Goal: Task Accomplishment & Management: Manage account settings

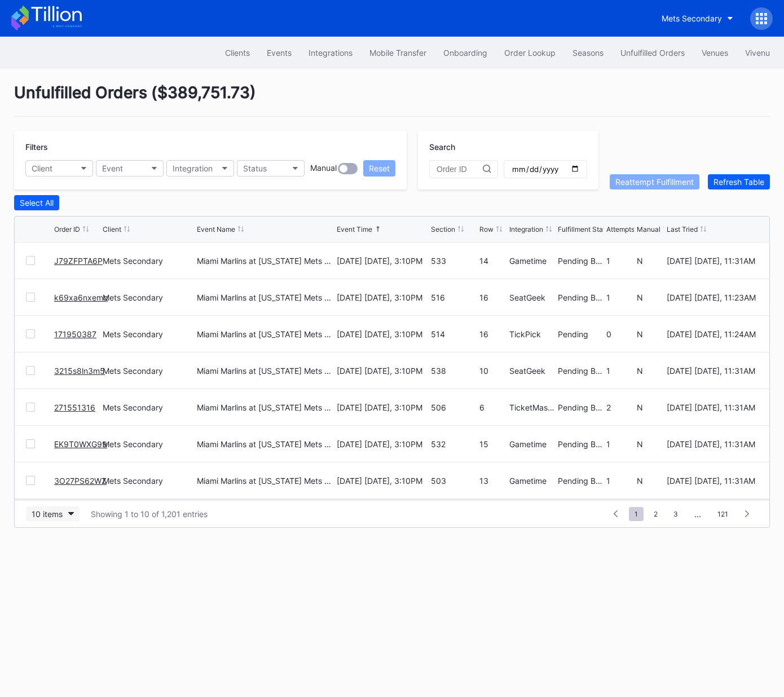
click at [63, 513] on div "10 items" at bounding box center [47, 514] width 31 height 10
click at [49, 561] on div "50 items" at bounding box center [50, 562] width 32 height 10
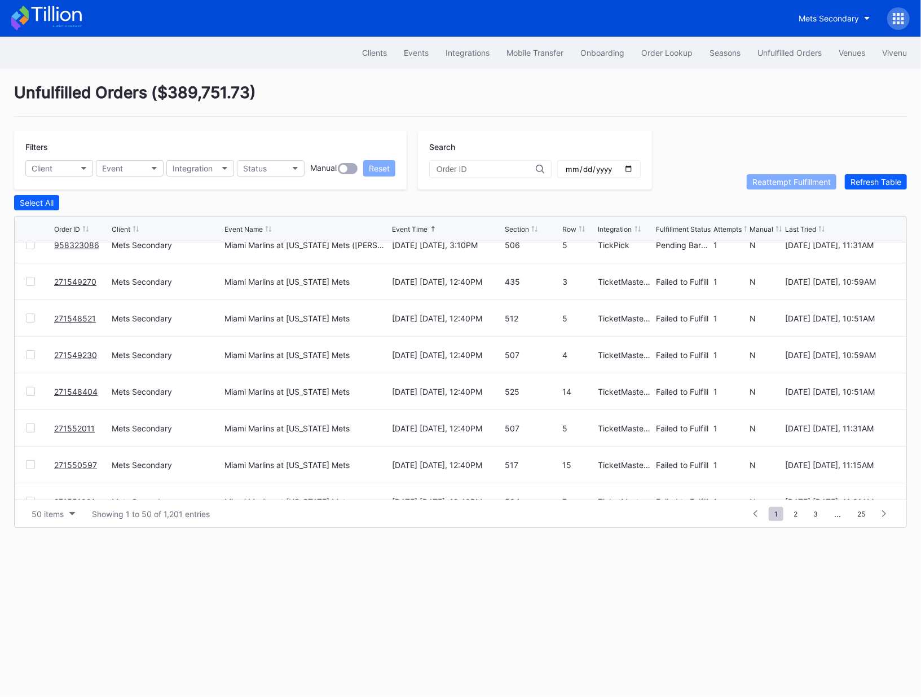
scroll to position [872, 0]
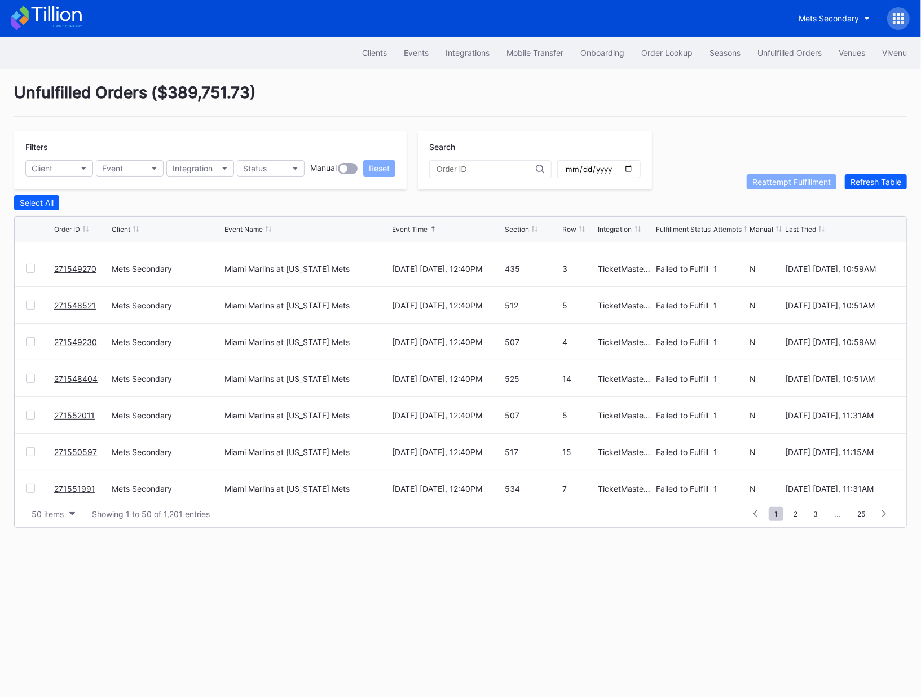
click at [32, 268] on div at bounding box center [30, 268] width 9 height 9
click at [28, 305] on div at bounding box center [30, 305] width 9 height 9
click at [29, 342] on div at bounding box center [30, 341] width 9 height 9
click at [29, 376] on div at bounding box center [30, 378] width 9 height 9
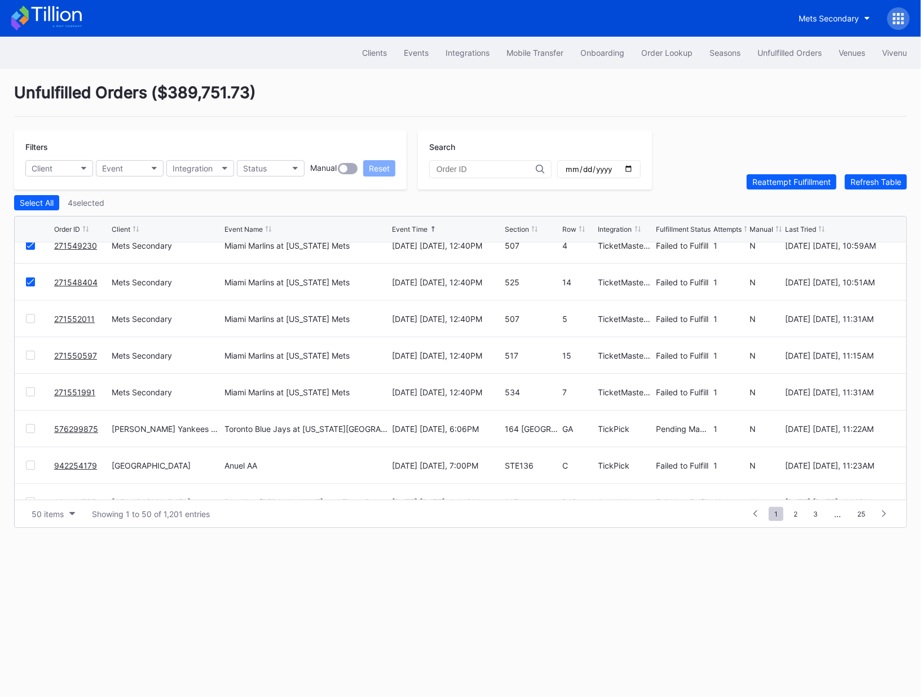
scroll to position [970, 0]
click at [28, 353] on div at bounding box center [30, 353] width 9 height 9
click at [773, 182] on div "Reattempt Fulfillment" at bounding box center [792, 182] width 78 height 10
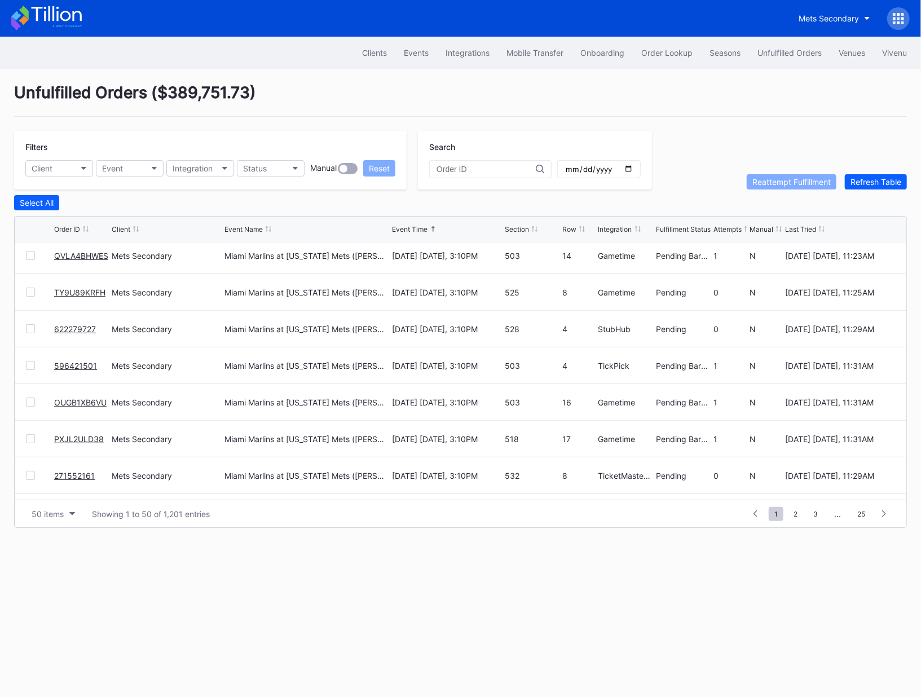
scroll to position [0, 0]
